Goal: Task Accomplishment & Management: Manage account settings

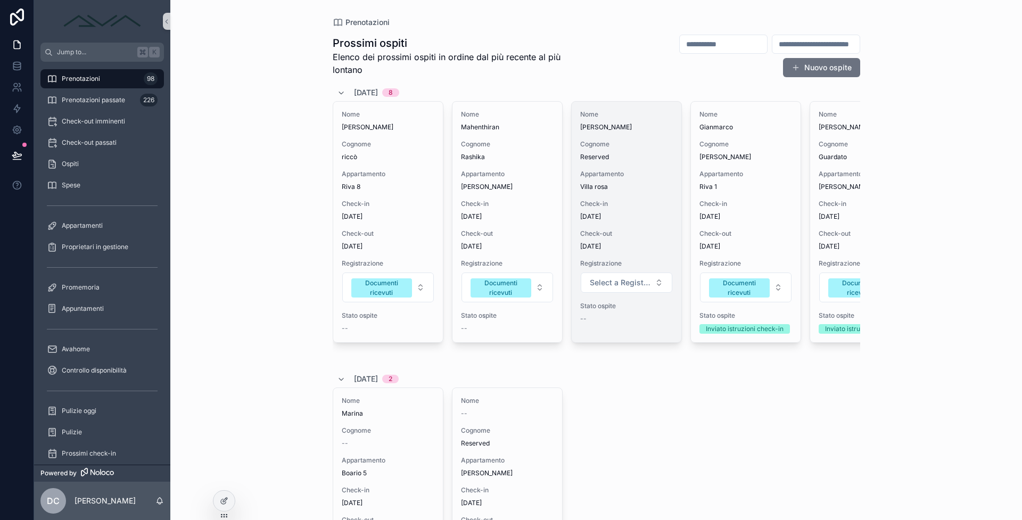
click at [609, 213] on span "[DATE]" at bounding box center [626, 216] width 93 height 9
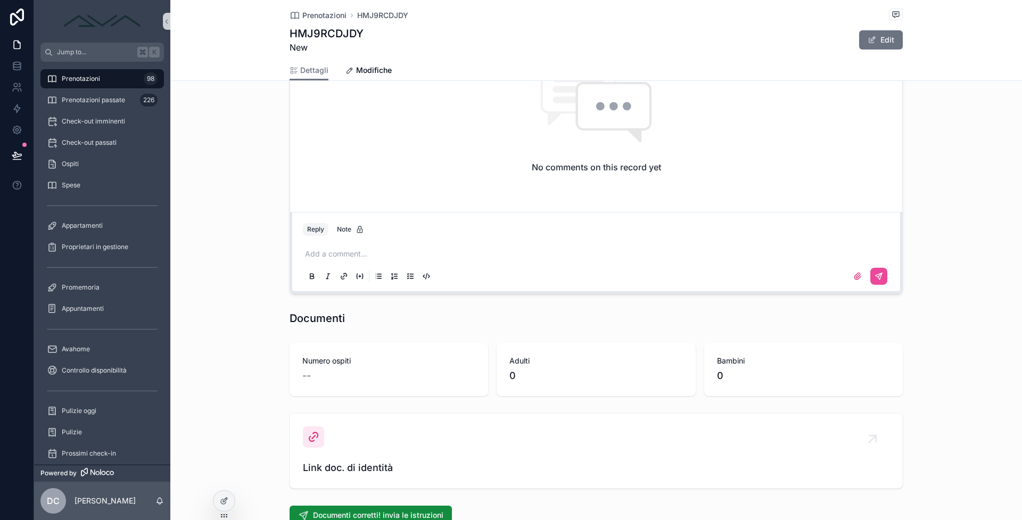
scroll to position [1149, 0]
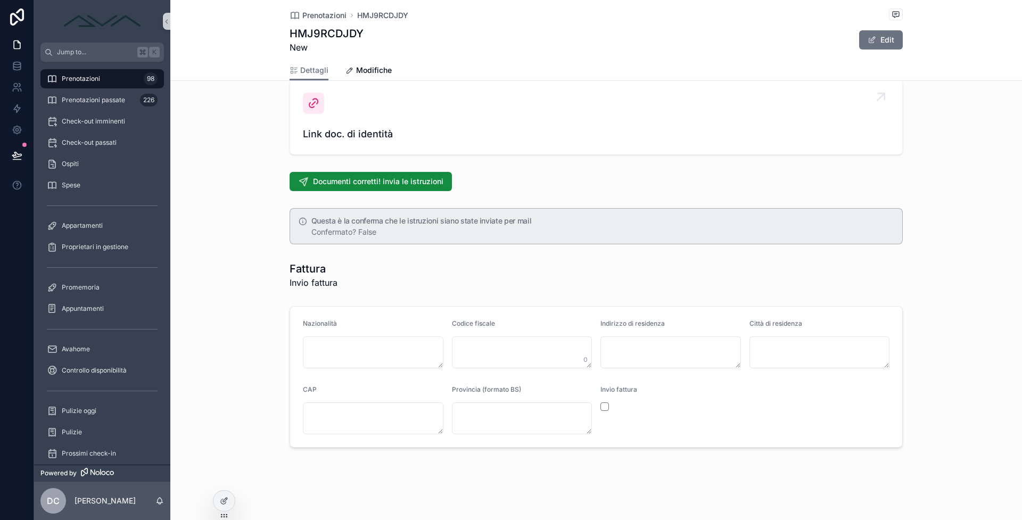
click at [360, 137] on span "Link doc. di identità" at bounding box center [596, 134] width 587 height 15
click at [359, 132] on span "Link doc. di identità" at bounding box center [596, 134] width 587 height 15
click at [313, 114] on div "Link doc. di identità" at bounding box center [596, 117] width 587 height 49
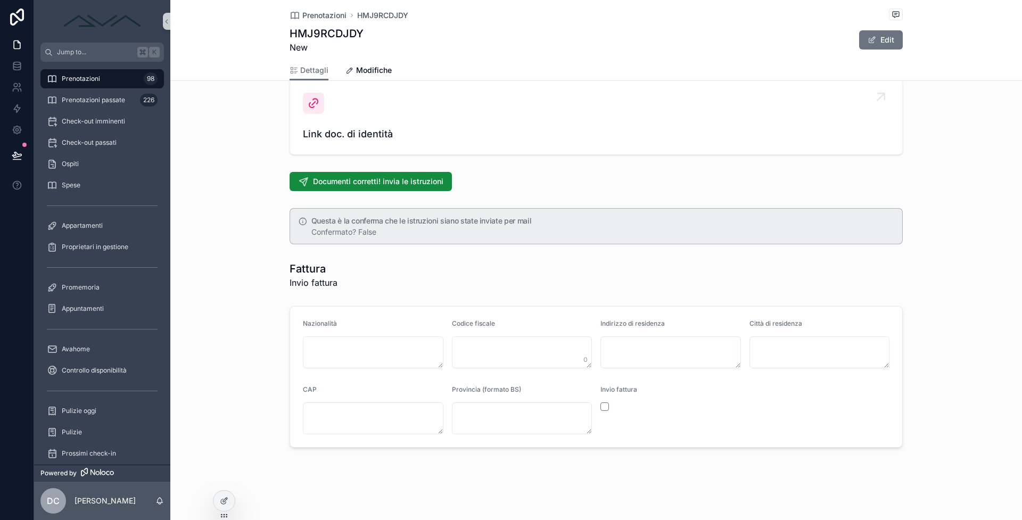
click at [318, 127] on span "Link doc. di identità" at bounding box center [596, 134] width 587 height 15
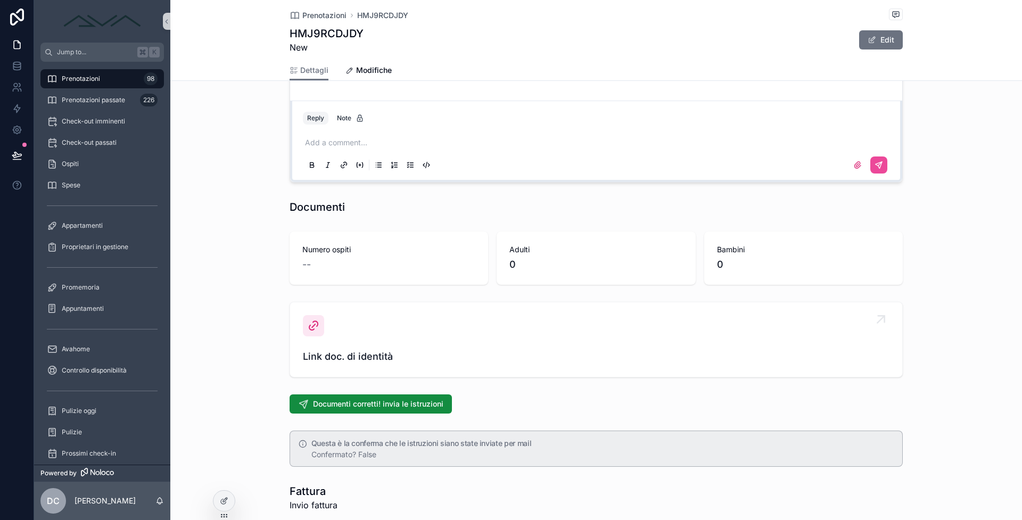
click at [361, 376] on link "Link doc. di identità" at bounding box center [596, 339] width 612 height 75
drag, startPoint x: 360, startPoint y: 369, endPoint x: 319, endPoint y: 324, distance: 61.4
click at [359, 368] on link "Link doc. di identità" at bounding box center [596, 339] width 612 height 75
drag, startPoint x: 316, startPoint y: 321, endPoint x: 371, endPoint y: 305, distance: 57.1
click at [319, 320] on div "scrollable content" at bounding box center [313, 325] width 21 height 21
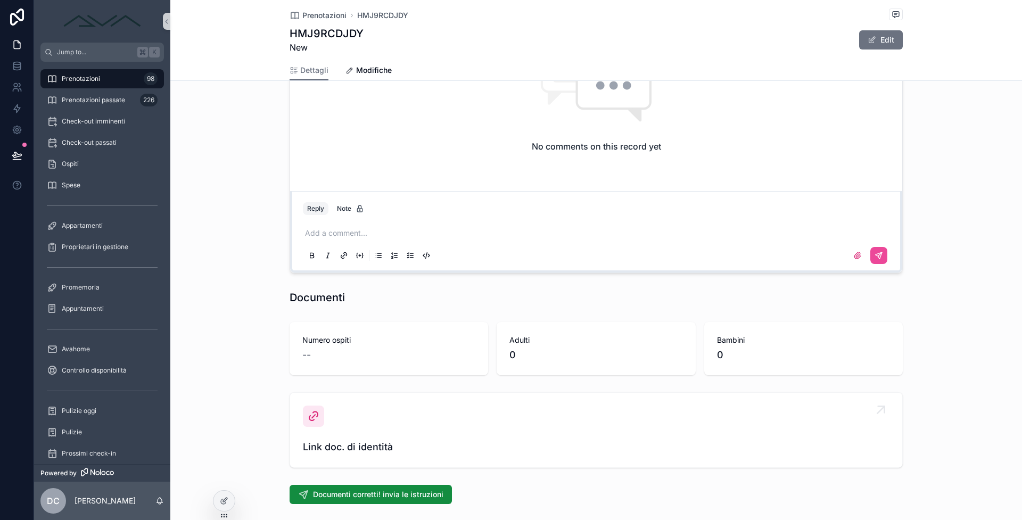
scroll to position [857, 0]
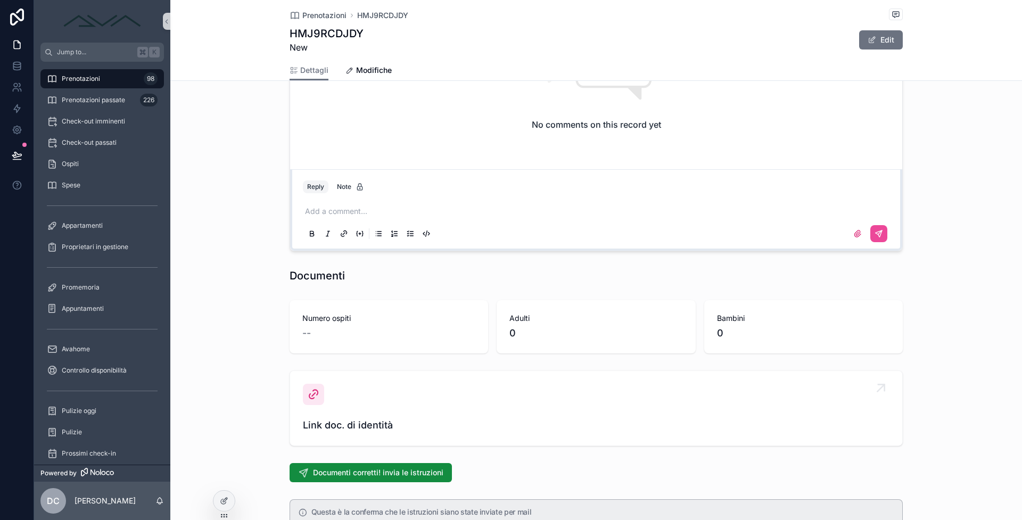
click at [340, 414] on div "Link doc. di identità" at bounding box center [596, 408] width 587 height 49
click at [341, 419] on span "Link doc. di identità" at bounding box center [596, 425] width 587 height 15
drag, startPoint x: 342, startPoint y: 422, endPoint x: 301, endPoint y: 408, distance: 43.3
click at [341, 422] on span "Link doc. di identità" at bounding box center [596, 425] width 587 height 15
click at [290, 402] on link "Link doc. di identità" at bounding box center [596, 408] width 612 height 75
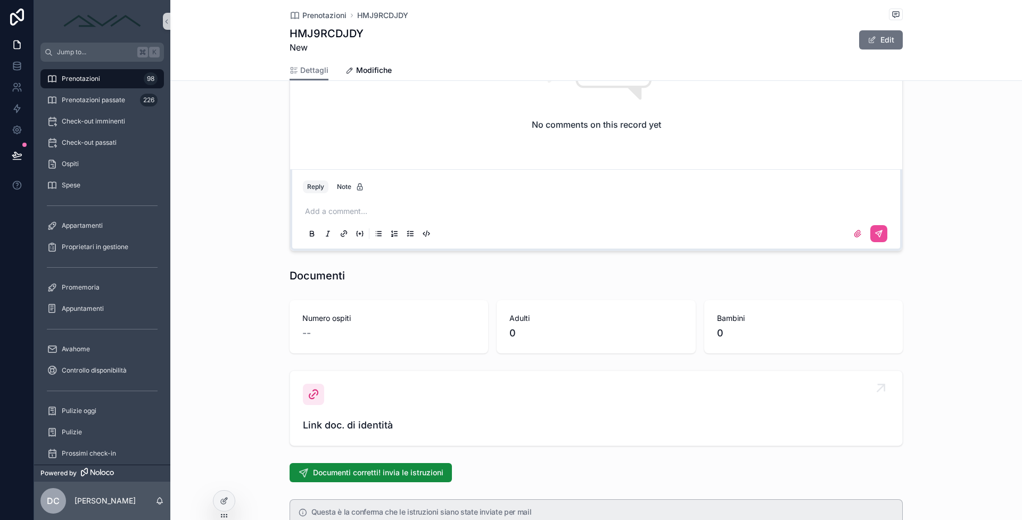
drag, startPoint x: 299, startPoint y: 399, endPoint x: 338, endPoint y: 380, distance: 44.0
click at [303, 399] on div "scrollable content" at bounding box center [313, 394] width 21 height 21
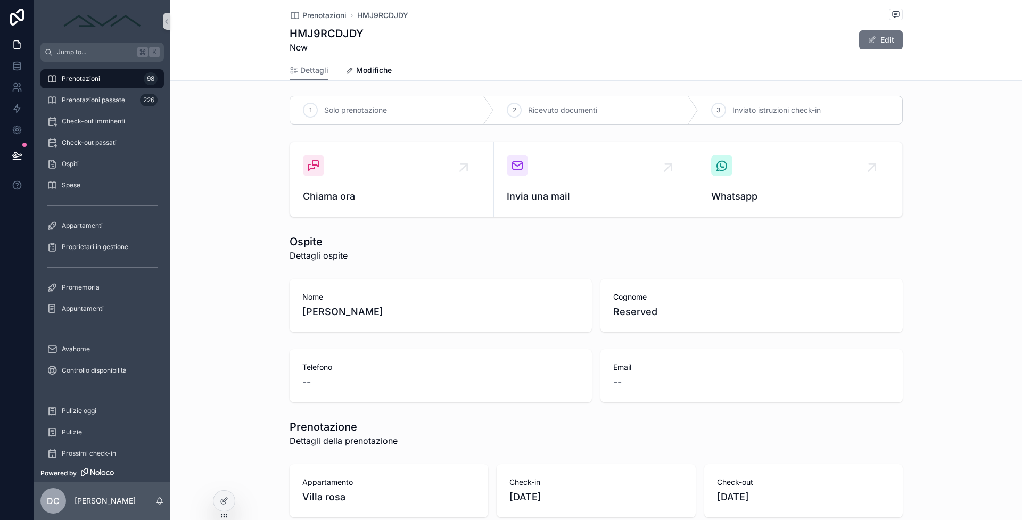
scroll to position [4, 0]
click at [106, 72] on div "Prenotazioni 98" at bounding box center [102, 78] width 111 height 17
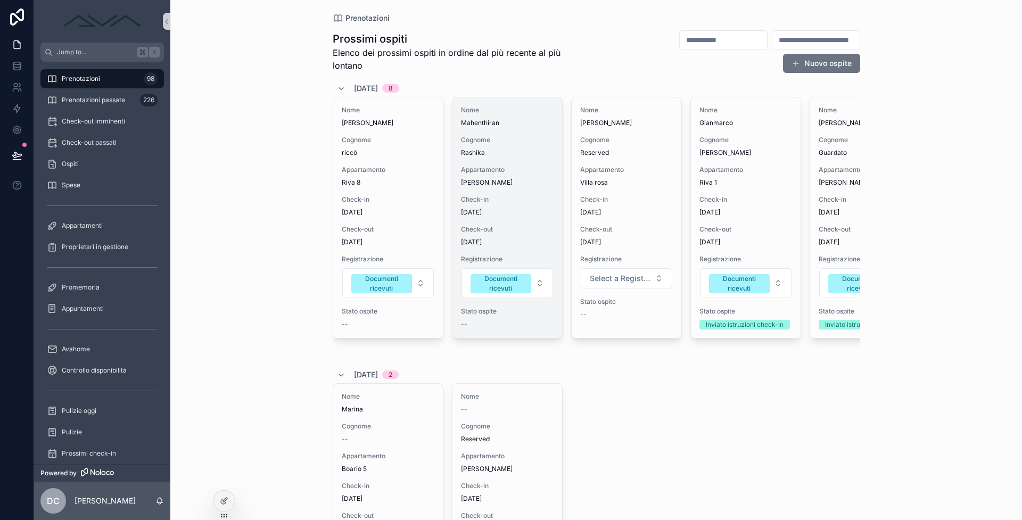
click at [528, 210] on span "[DATE]" at bounding box center [507, 212] width 93 height 9
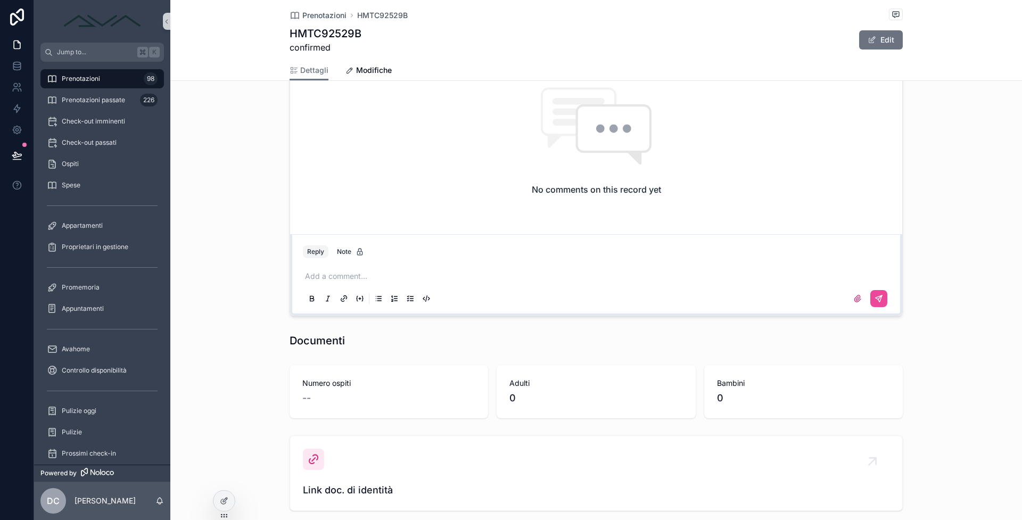
scroll to position [1030, 0]
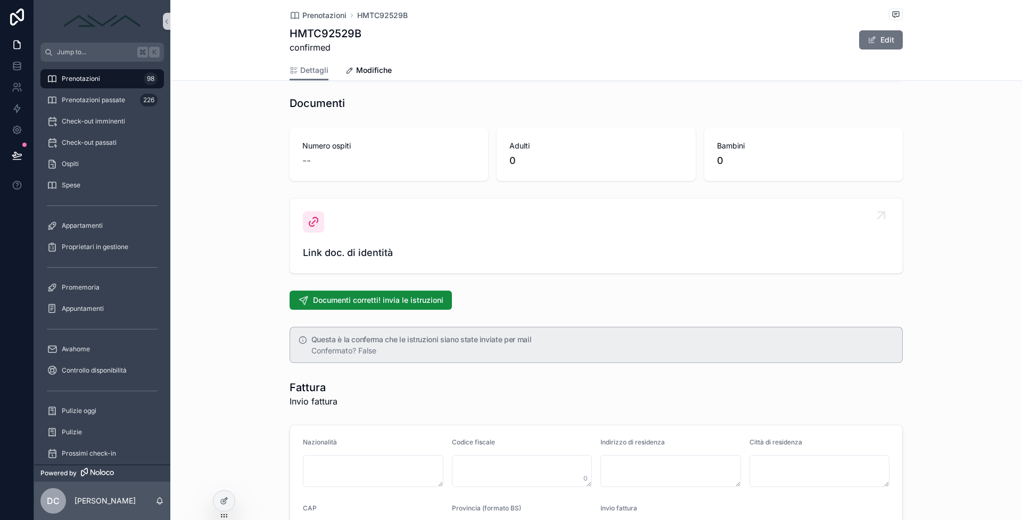
click at [362, 232] on div "Link doc. di identità" at bounding box center [596, 235] width 587 height 49
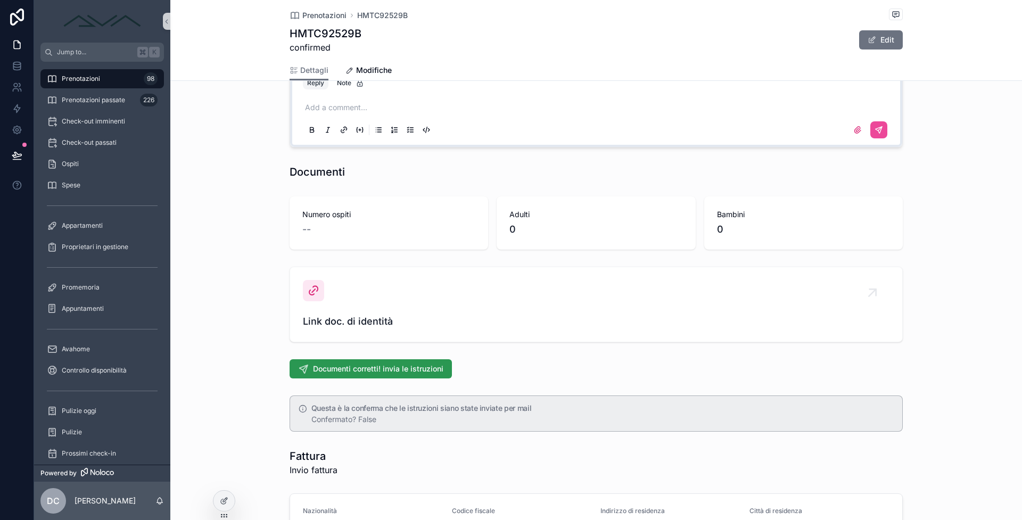
scroll to position [983, 0]
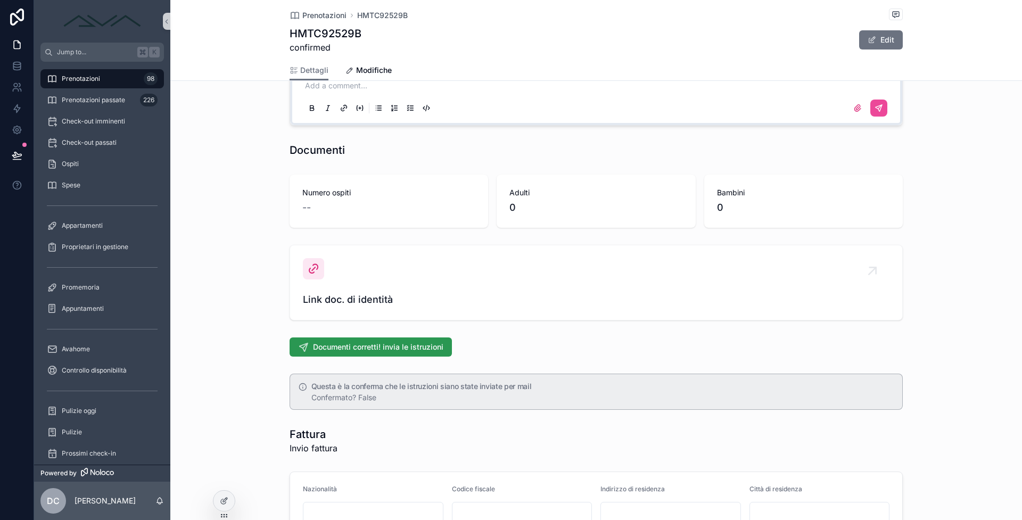
click at [392, 342] on span "Documenti corretti! invia le istruzioni" at bounding box center [378, 347] width 130 height 11
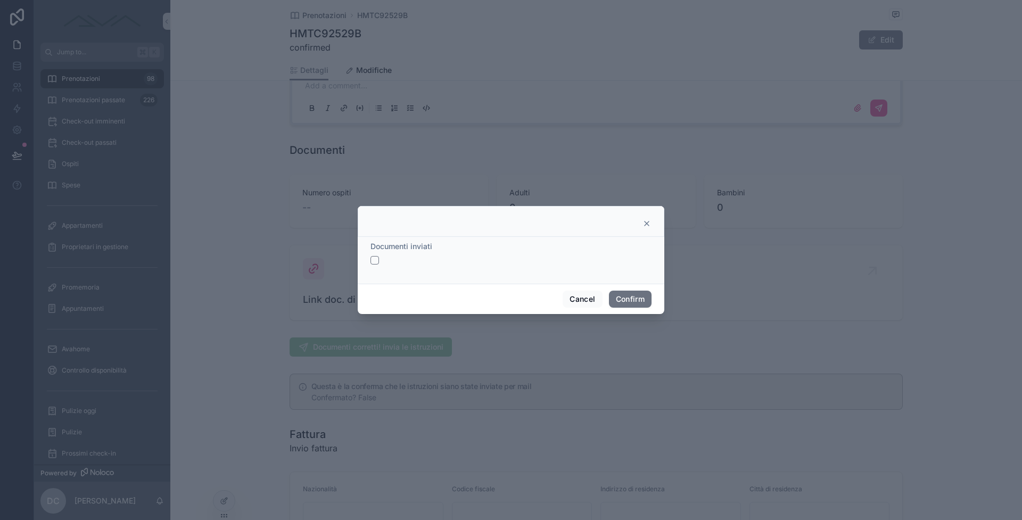
click at [369, 260] on div "Documenti inviati" at bounding box center [511, 260] width 307 height 47
click at [374, 260] on button "button" at bounding box center [374, 260] width 9 height 9
click at [636, 301] on button "Confirm" at bounding box center [630, 299] width 43 height 17
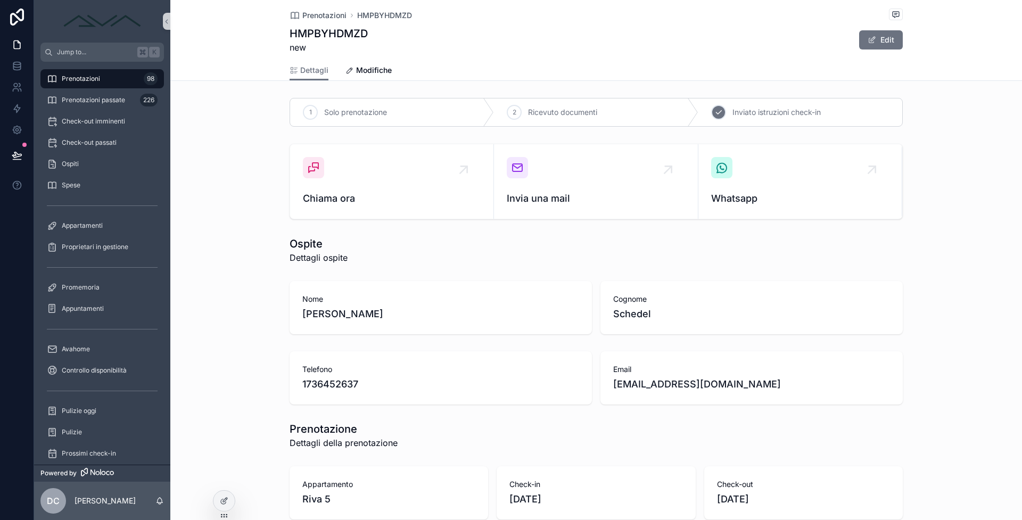
click at [711, 111] on div "3" at bounding box center [718, 112] width 15 height 15
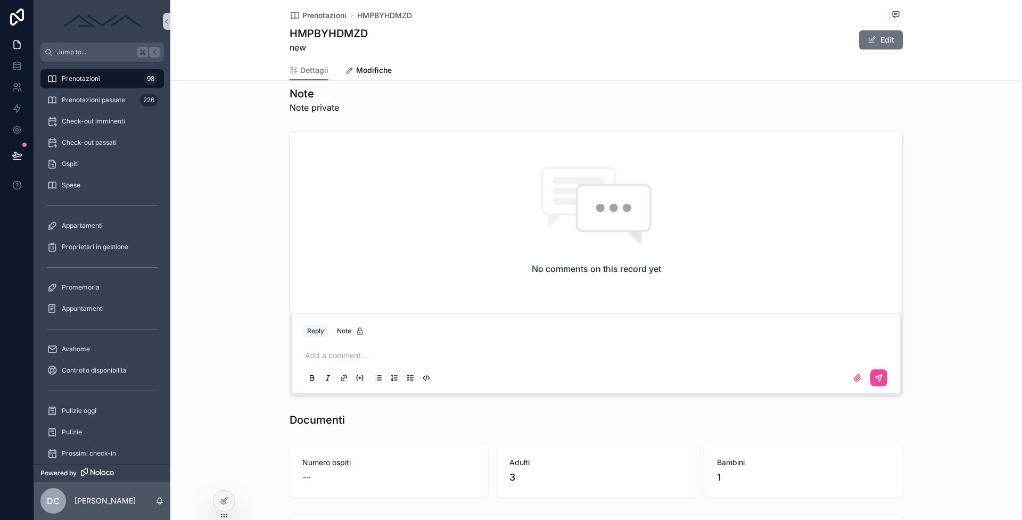
scroll to position [1069, 0]
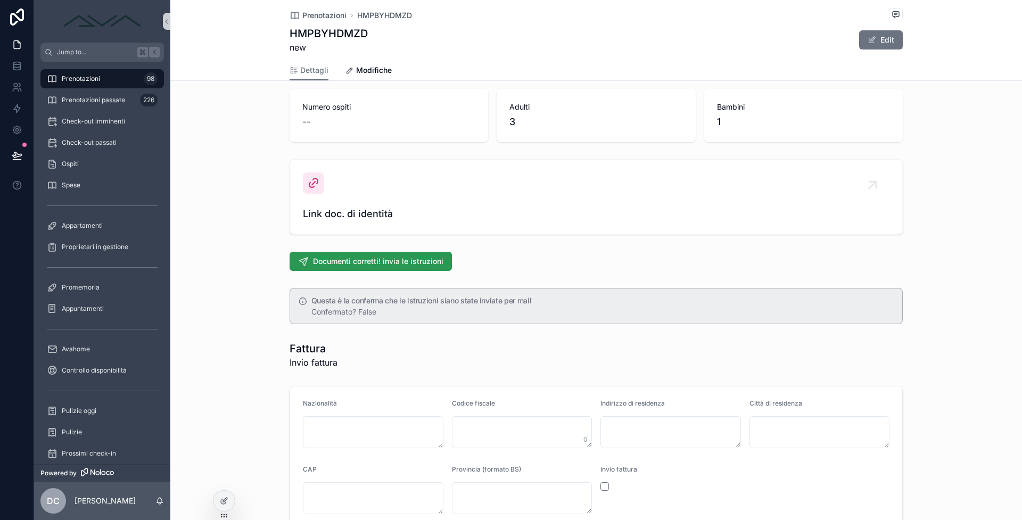
click at [321, 258] on span "Documenti corretti! invia le istruzioni" at bounding box center [378, 261] width 130 height 11
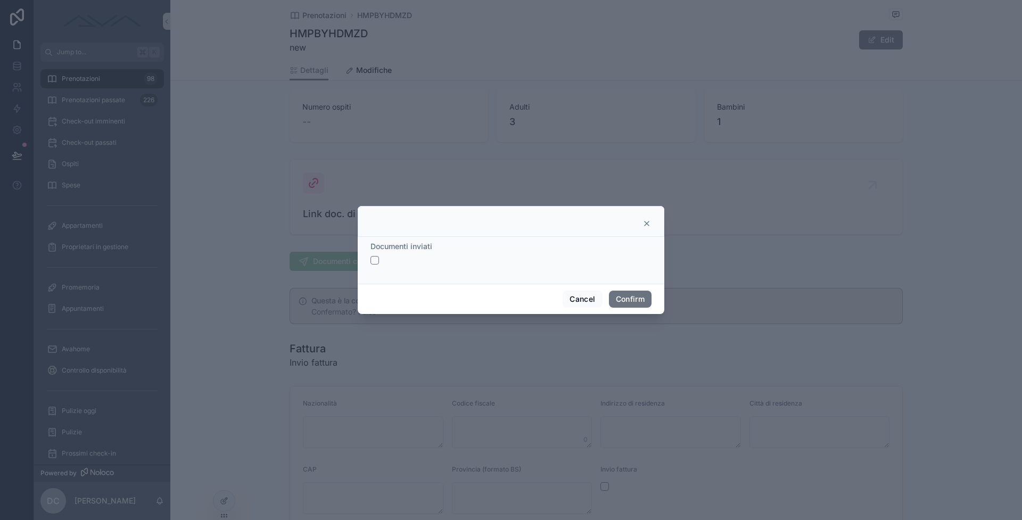
click at [378, 258] on button "button" at bounding box center [374, 260] width 9 height 9
click at [632, 296] on button "Confirm" at bounding box center [630, 299] width 43 height 17
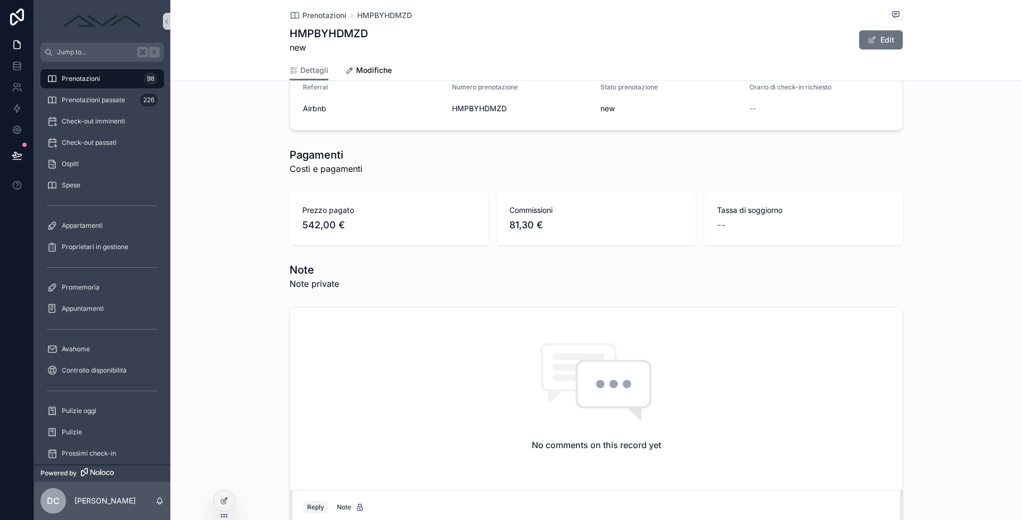
scroll to position [170, 0]
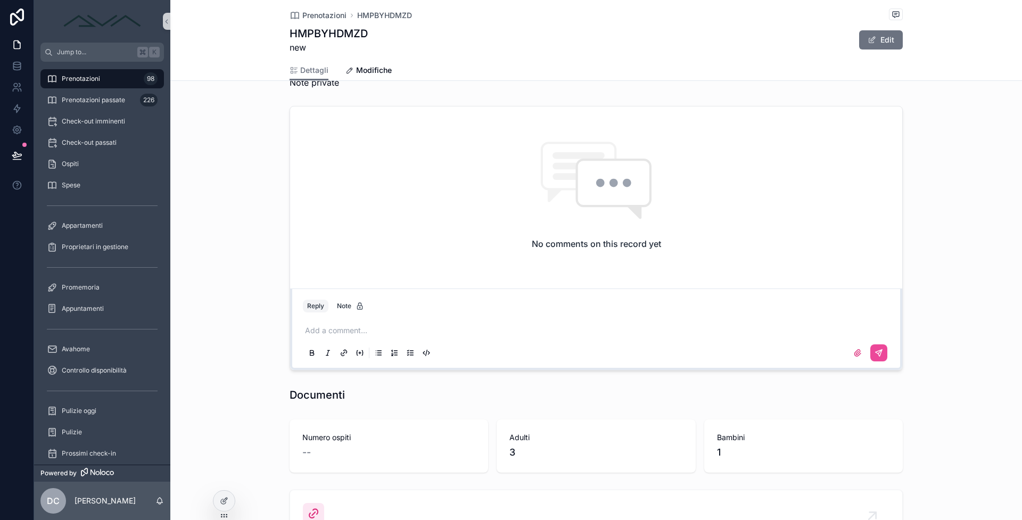
scroll to position [957, 0]
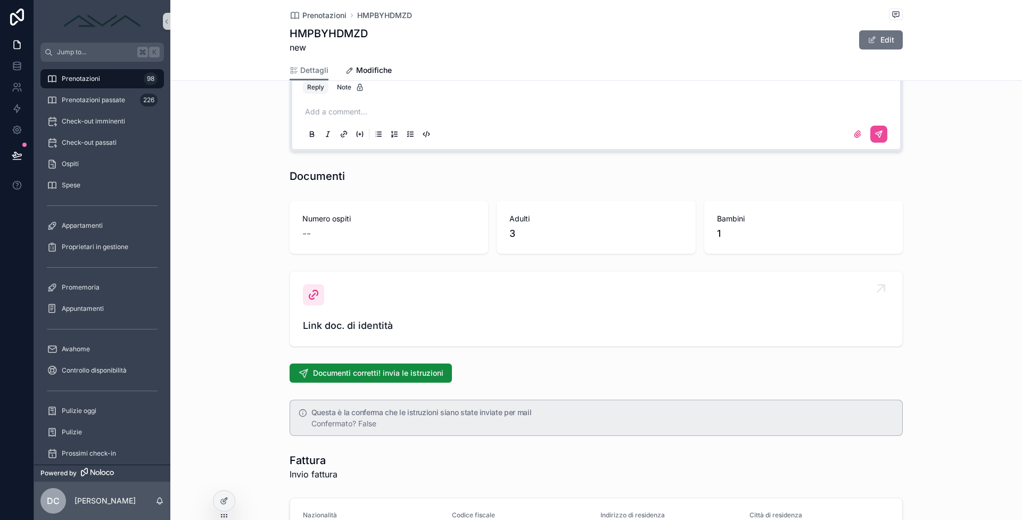
click at [326, 318] on span "Link doc. di identità" at bounding box center [596, 325] width 587 height 15
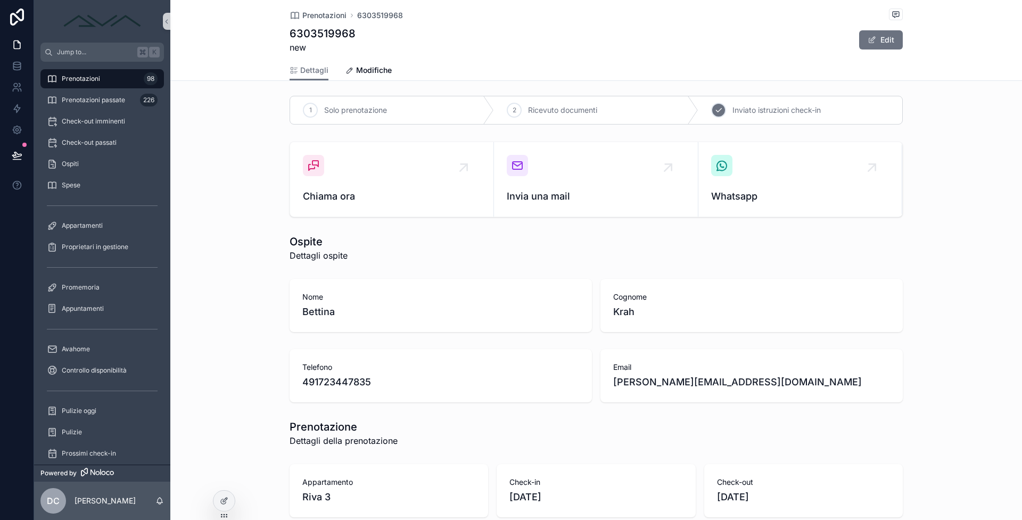
click at [714, 107] on icon "scrollable content" at bounding box center [718, 110] width 9 height 9
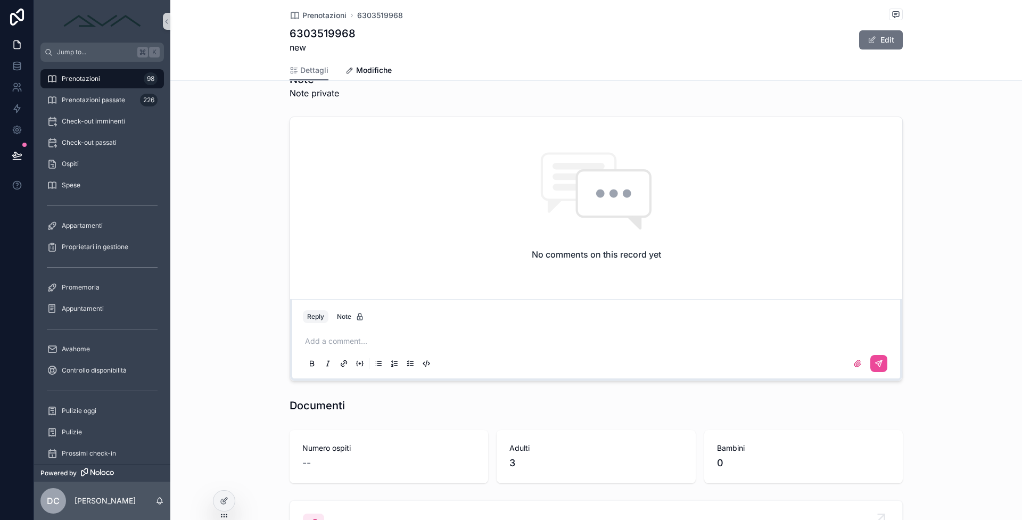
scroll to position [944, 0]
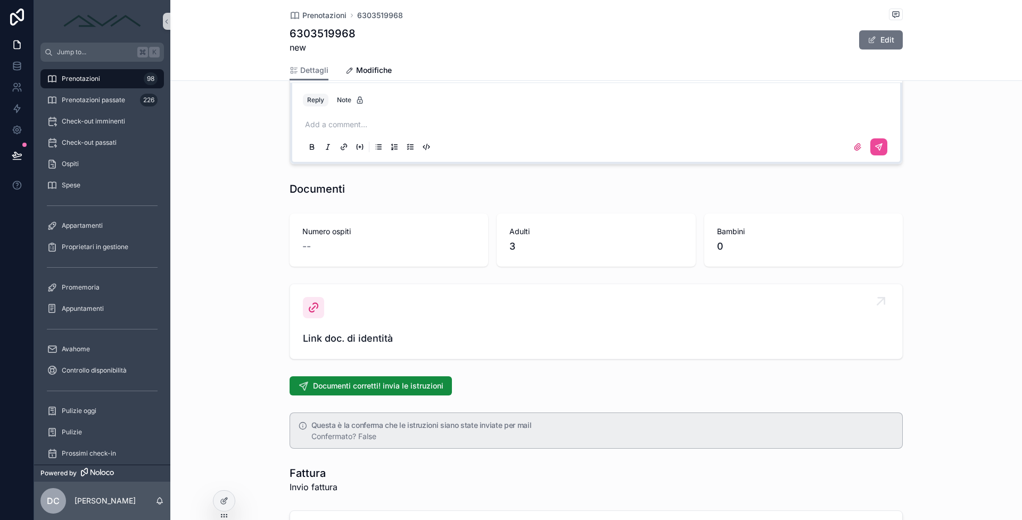
click at [315, 315] on div "scrollable content" at bounding box center [313, 307] width 21 height 21
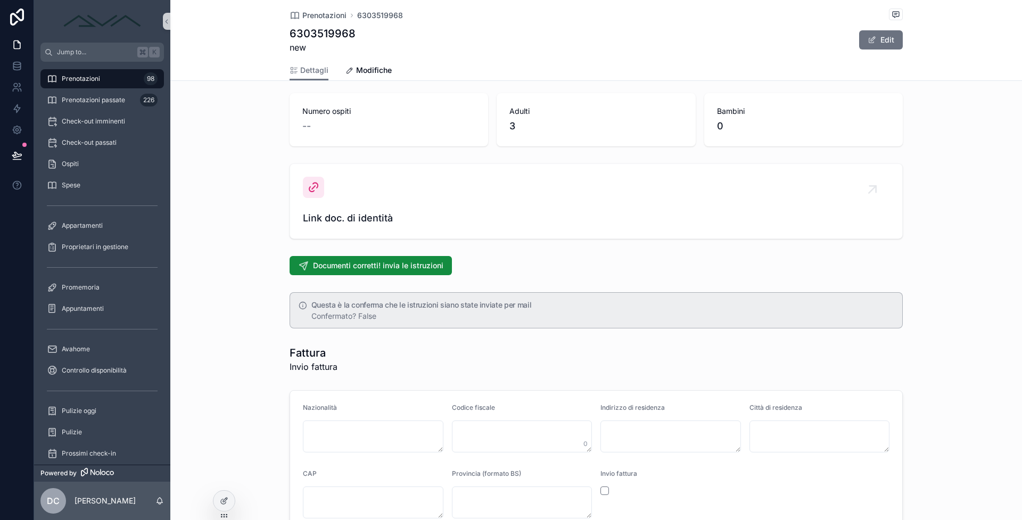
scroll to position [1149, 0]
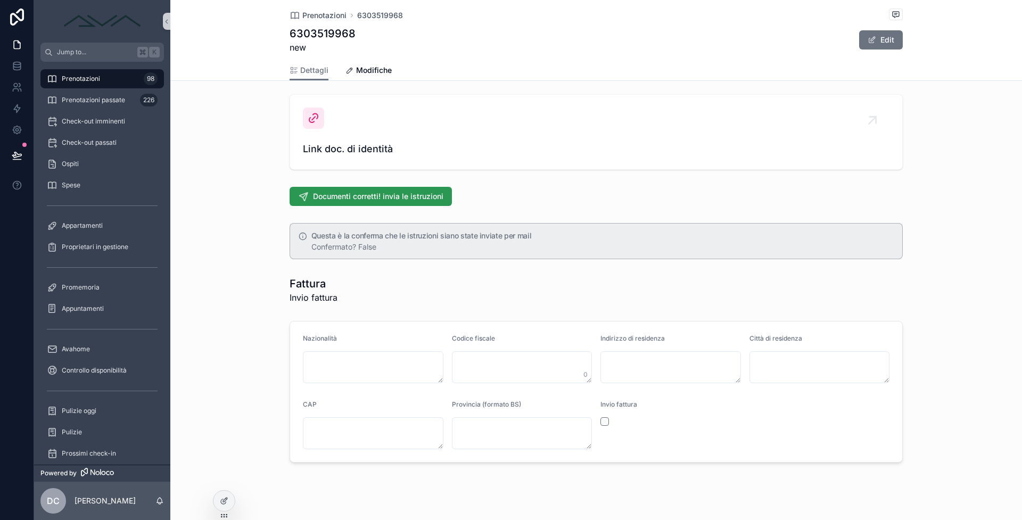
click at [331, 191] on span "Documenti corretti! invia le istruzioni" at bounding box center [378, 196] width 130 height 11
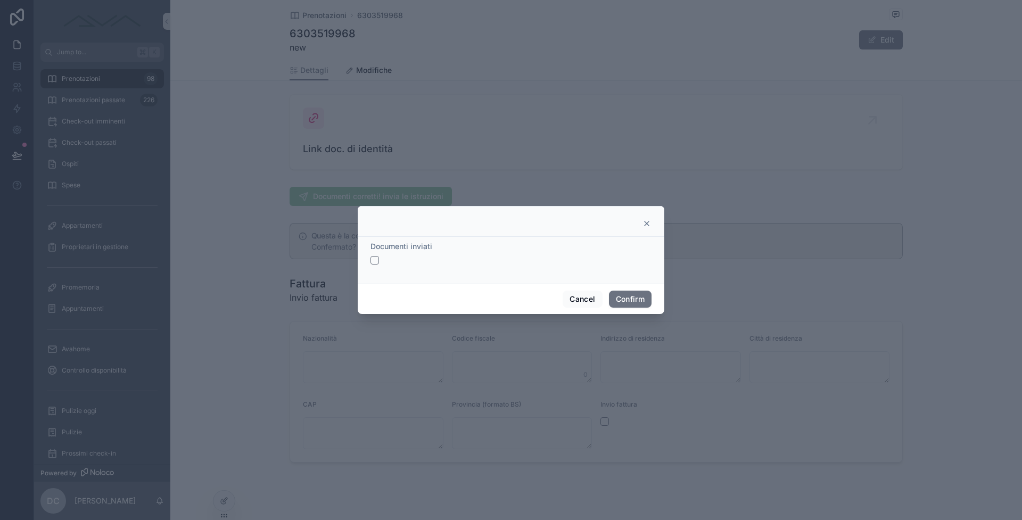
drag, startPoint x: 370, startPoint y: 260, endPoint x: 517, endPoint y: 288, distance: 149.6
click at [370, 260] on div "Documenti inviati" at bounding box center [511, 260] width 307 height 47
click at [367, 247] on div "Documenti inviati" at bounding box center [511, 260] width 307 height 47
click at [377, 262] on button "button" at bounding box center [374, 260] width 9 height 9
click at [641, 303] on button "Confirm" at bounding box center [630, 299] width 43 height 17
